Goal: Transaction & Acquisition: Purchase product/service

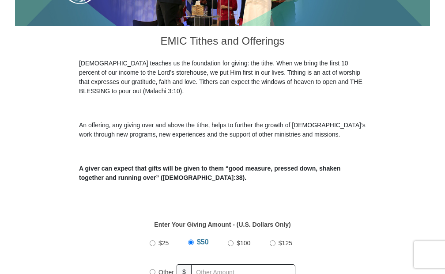
scroll to position [264, 0]
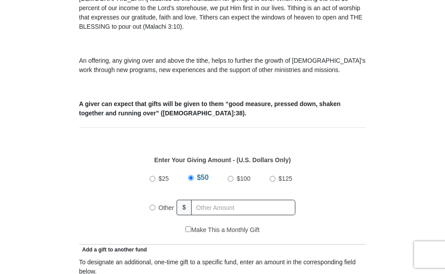
drag, startPoint x: 152, startPoint y: 207, endPoint x: 183, endPoint y: 218, distance: 32.1
click at [153, 208] on input "Other" at bounding box center [153, 207] width 6 height 6
radio input "true"
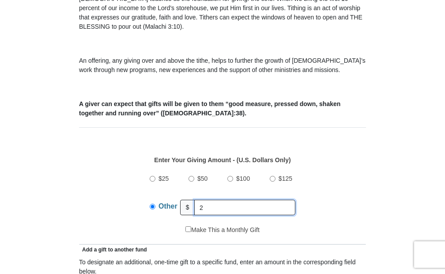
type input "20"
type input "[PERSON_NAME]"
type input "[EMAIL_ADDRESS][DOMAIN_NAME]"
type input "[STREET_ADDRESS][PERSON_NAME]"
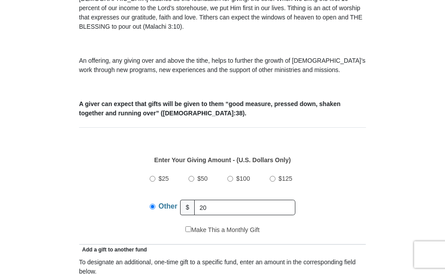
type input "Defiance"
select select "OH"
type input "43512"
type input "4194382018"
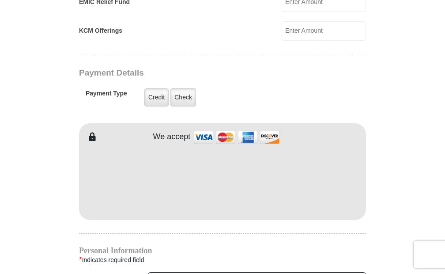
scroll to position [649, 0]
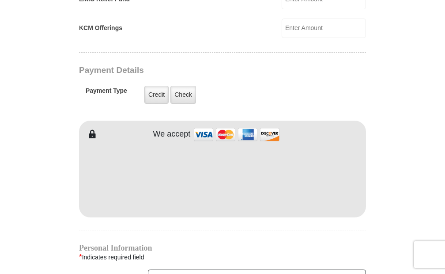
type input "20"
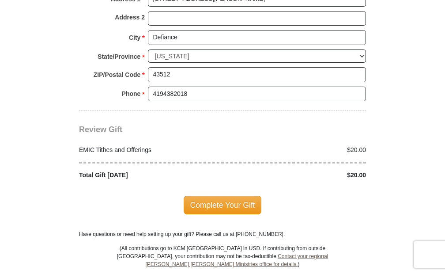
scroll to position [1039, 0]
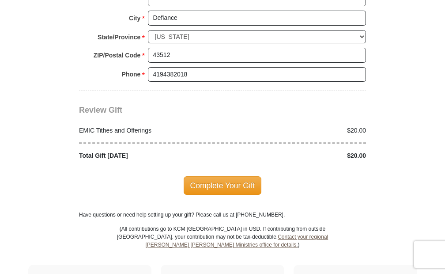
click at [218, 184] on span "Complete Your Gift" at bounding box center [223, 185] width 78 height 19
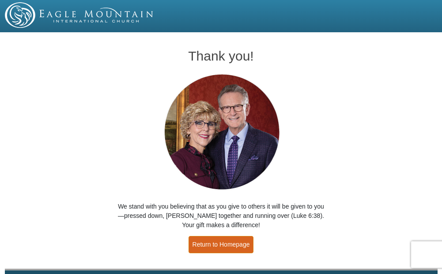
click at [217, 242] on link "Return to Homepage" at bounding box center [220, 244] width 65 height 17
